Goal: Information Seeking & Learning: Compare options

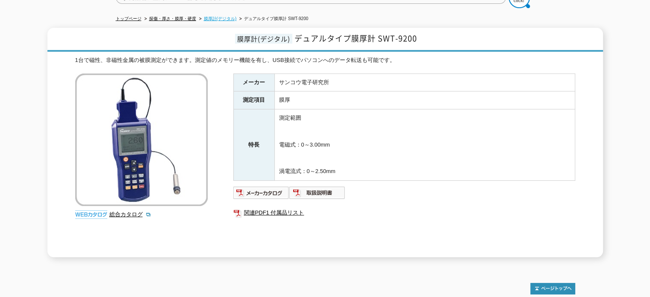
click at [234, 16] on link "膜厚計(デジタル)" at bounding box center [220, 18] width 33 height 5
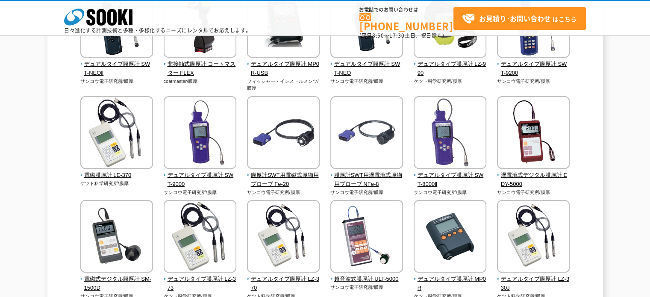
scroll to position [128, 0]
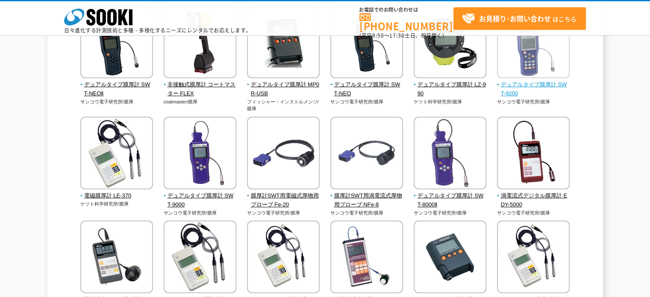
click at [532, 84] on span "デュアルタイプ膜厚計 SWT-9200" at bounding box center [533, 89] width 73 height 18
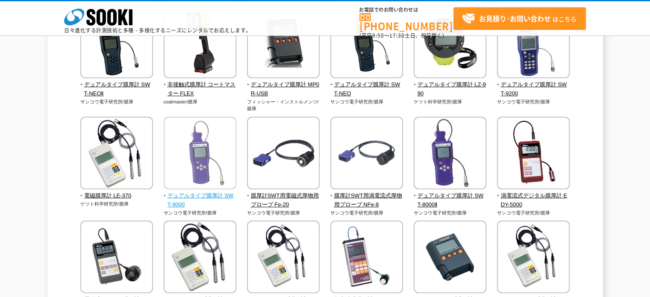
click at [205, 195] on span "デュアルタイプ膜厚計 SWT-9000" at bounding box center [200, 200] width 73 height 18
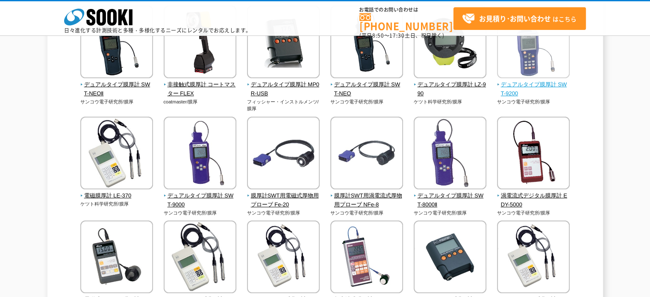
click at [520, 82] on span "デュアルタイプ膜厚計 SWT-9200" at bounding box center [533, 89] width 73 height 18
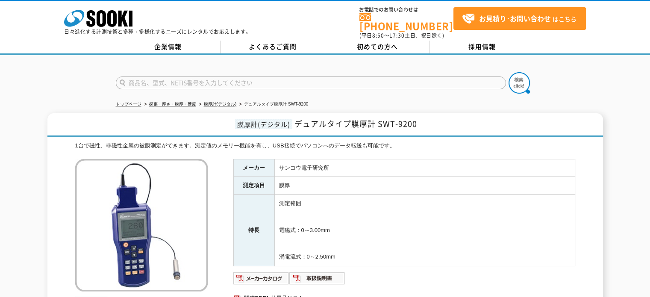
scroll to position [85, 0]
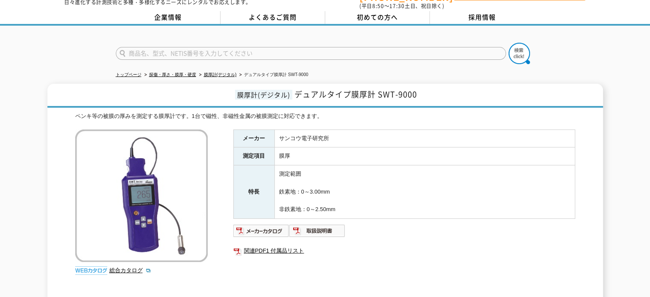
scroll to position [43, 0]
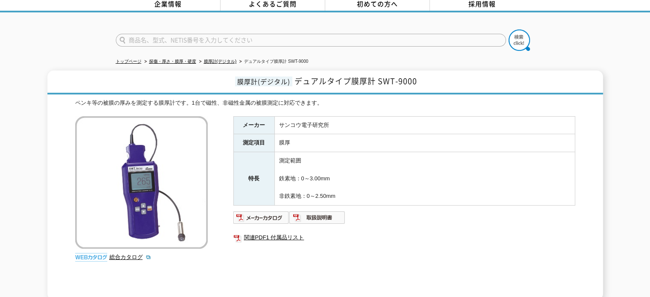
drag, startPoint x: 344, startPoint y: 224, endPoint x: 351, endPoint y: 216, distance: 10.6
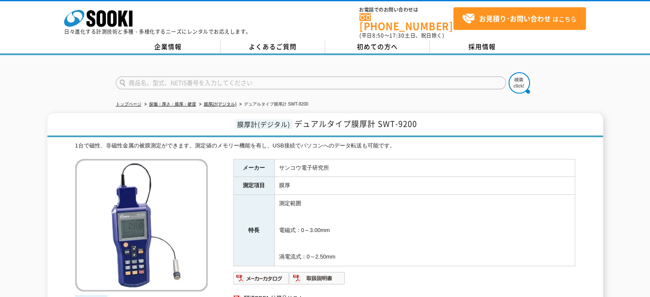
drag, startPoint x: 309, startPoint y: 131, endPoint x: 315, endPoint y: 132, distance: 5.8
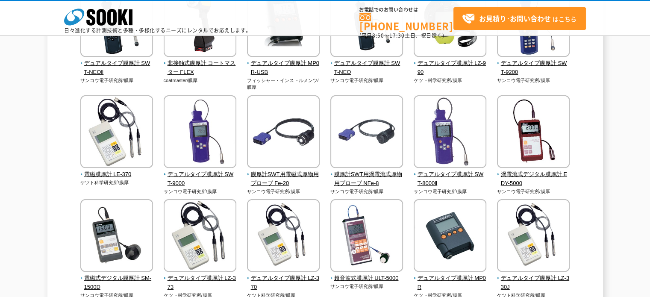
scroll to position [171, 0]
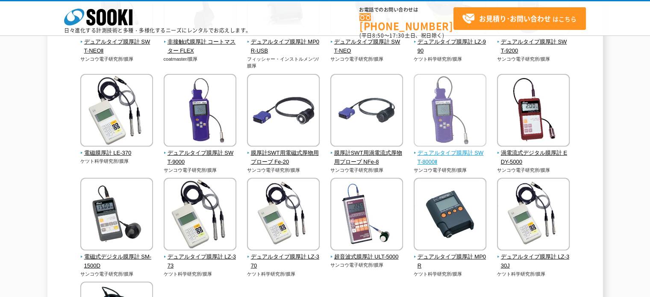
click at [455, 154] on span "デュアルタイプ膜厚計 SWT-8000Ⅱ" at bounding box center [450, 158] width 73 height 18
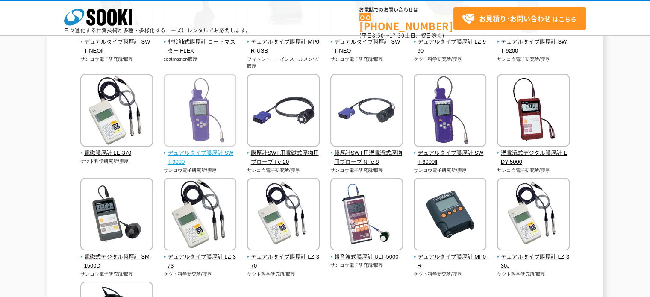
click at [196, 151] on span "デュアルタイプ膜厚計 SWT-9000" at bounding box center [200, 158] width 73 height 18
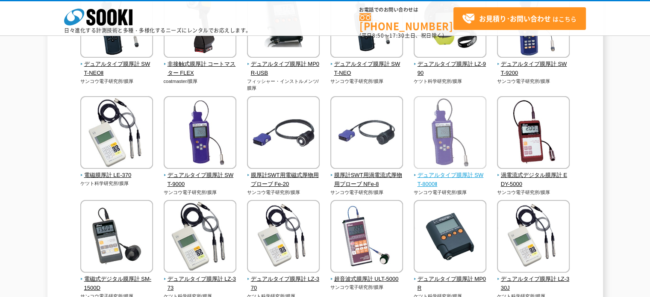
scroll to position [128, 0]
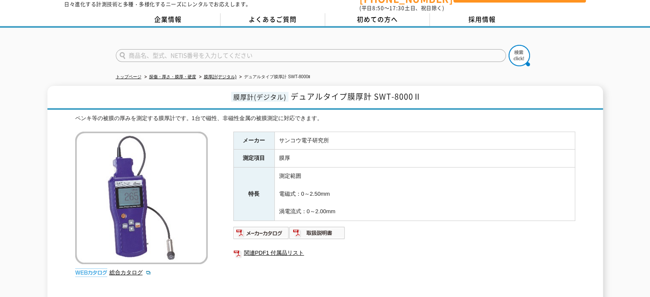
scroll to position [43, 0]
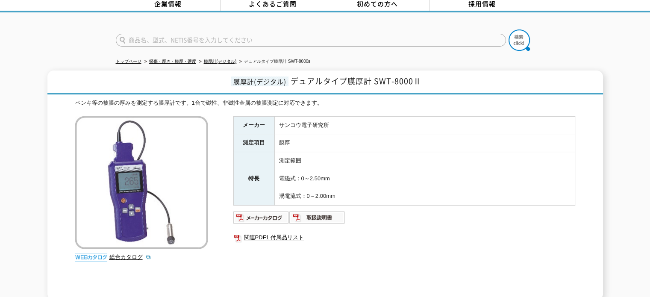
drag, startPoint x: 391, startPoint y: 110, endPoint x: 388, endPoint y: 104, distance: 6.9
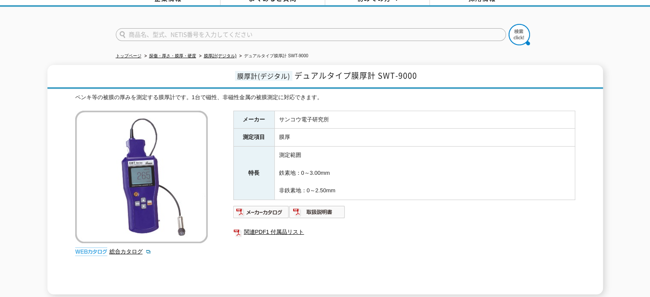
scroll to position [85, 0]
